Goal: Task Accomplishment & Management: Manage account settings

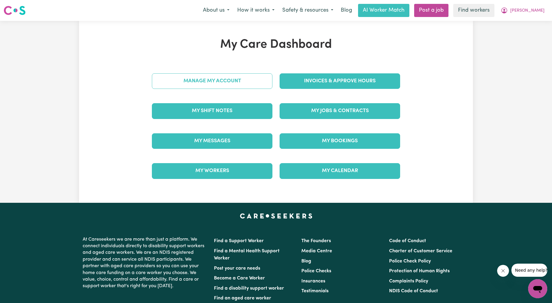
click at [235, 82] on link "Manage My Account" at bounding box center [212, 81] width 121 height 16
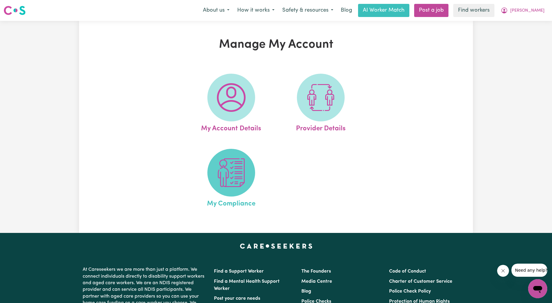
click at [223, 177] on img at bounding box center [231, 173] width 29 height 29
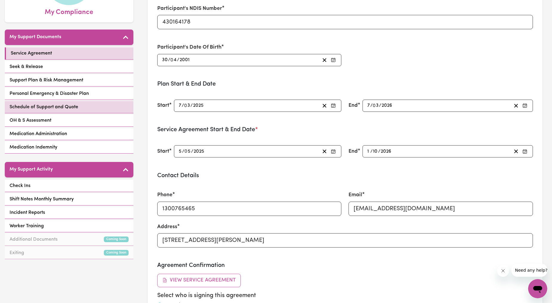
scroll to position [110, 0]
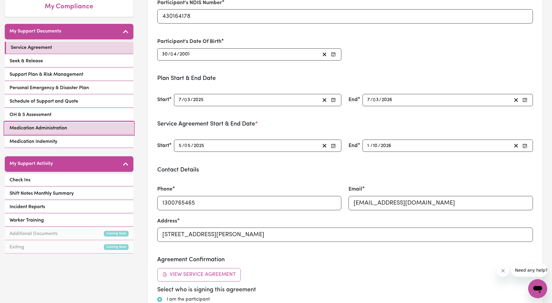
click at [46, 122] on link "Medication Administration" at bounding box center [69, 128] width 129 height 12
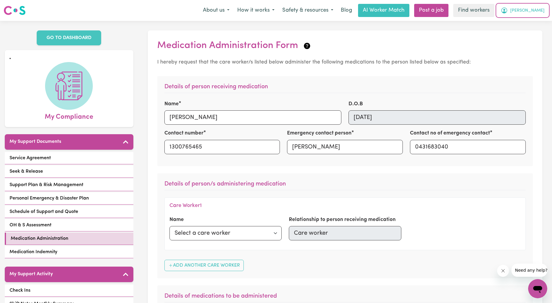
click at [536, 11] on span "[PERSON_NAME]" at bounding box center [527, 10] width 34 height 7
drag, startPoint x: 534, startPoint y: 16, endPoint x: 526, endPoint y: 32, distance: 18.4
click at [526, 32] on link "Logout" at bounding box center [524, 34] width 47 height 11
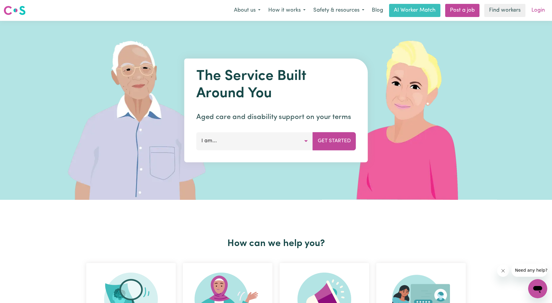
click at [540, 9] on link "Login" at bounding box center [538, 10] width 21 height 13
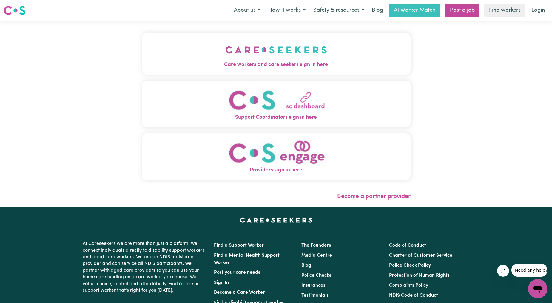
click at [274, 56] on img "Care workers and care seekers sign in here" at bounding box center [276, 50] width 102 height 22
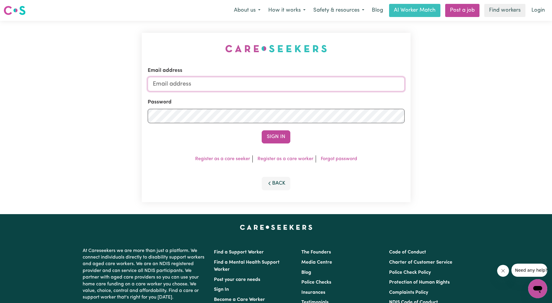
click at [251, 79] on input "Email address" at bounding box center [276, 84] width 257 height 14
drag, startPoint x: 183, startPoint y: 82, endPoint x: 315, endPoint y: 90, distance: 132.2
click at [314, 90] on input "[EMAIL_ADDRESS][PERSON_NAME][DOMAIN_NAME]" at bounding box center [276, 84] width 257 height 14
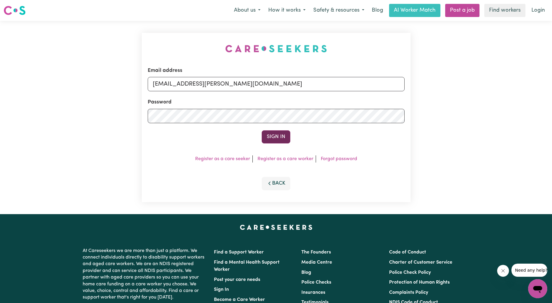
click at [273, 134] on button "Sign In" at bounding box center [276, 136] width 29 height 13
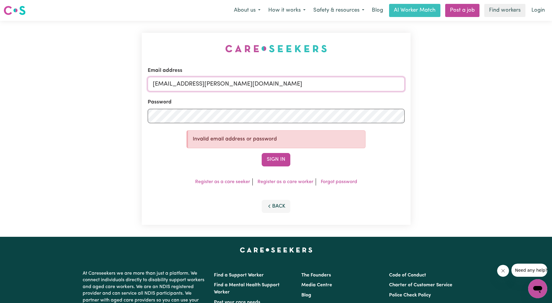
click at [186, 82] on input "[EMAIL_ADDRESS][PERSON_NAME][DOMAIN_NAME]" at bounding box center [276, 84] width 257 height 14
click at [184, 81] on input "[EMAIL_ADDRESS][PERSON_NAME][DOMAIN_NAME]" at bounding box center [276, 84] width 257 height 14
type input "[EMAIL_ADDRESS][PERSON_NAME][DOMAIN_NAME]"
click at [276, 157] on button "Sign In" at bounding box center [276, 159] width 29 height 13
